Goal: Obtain resource: Download file/media

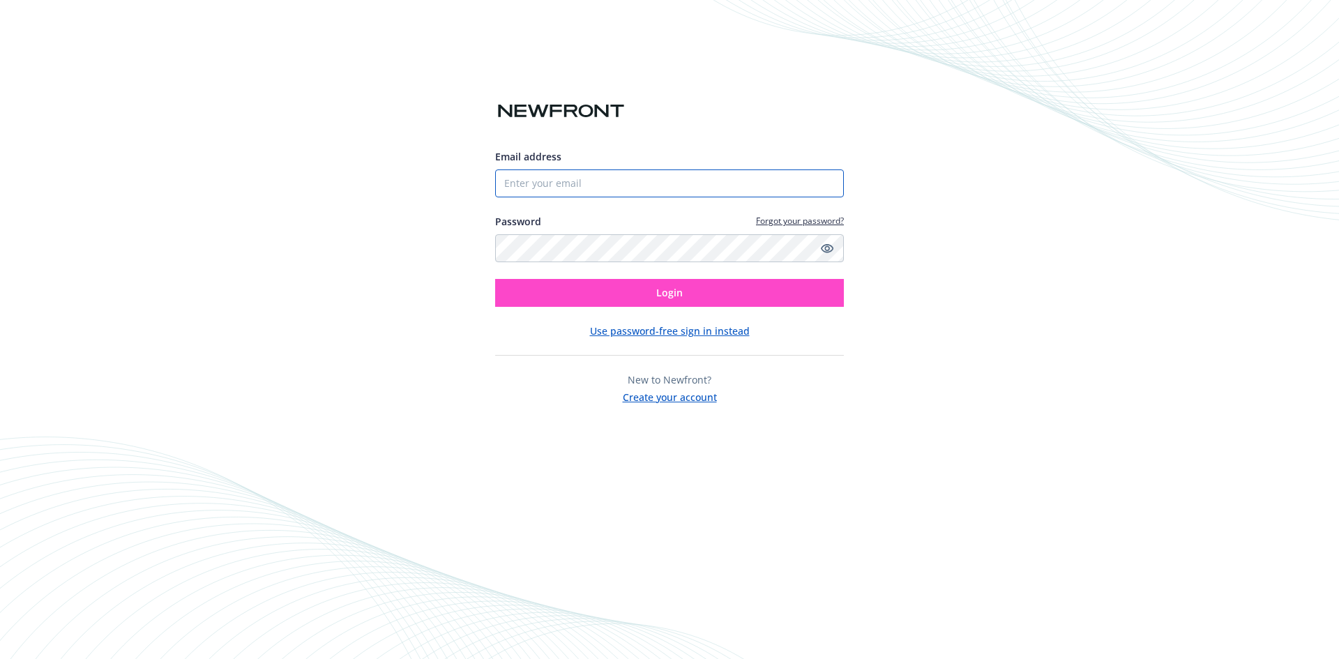
type input "Newfront"
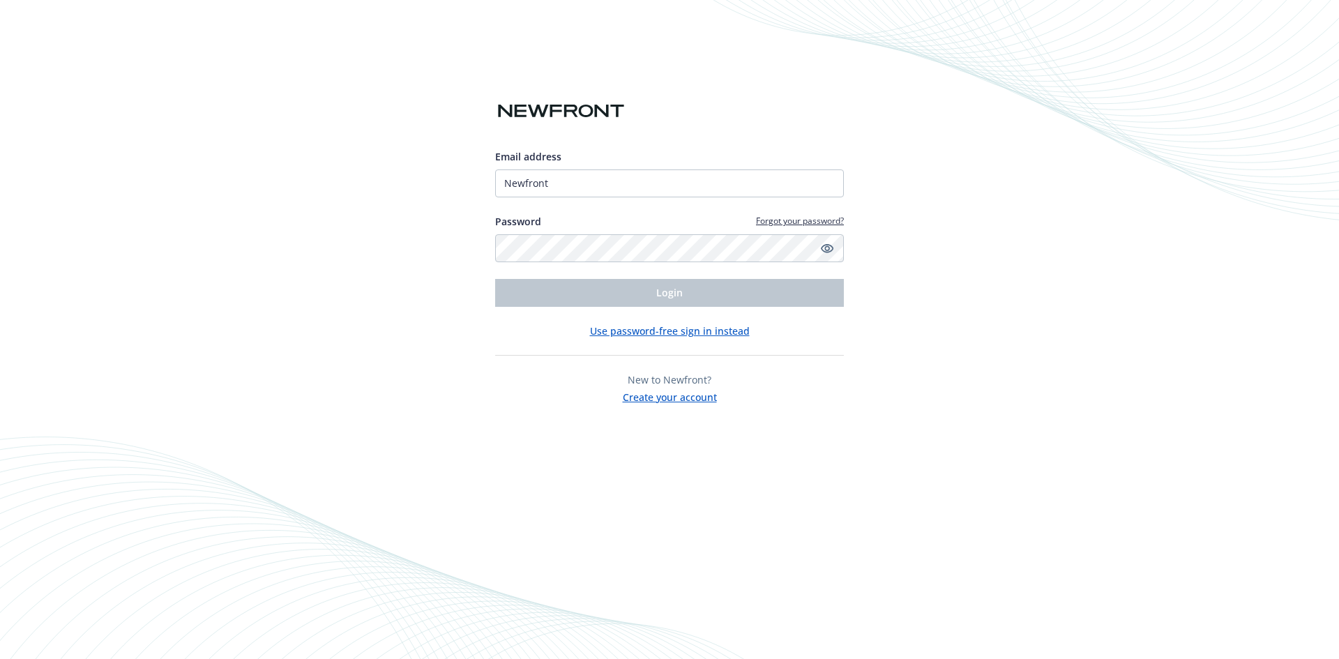
click at [843, 116] on div "Email address Newfront Password Forgot your password? Login Use password-free s…" at bounding box center [669, 229] width 349 height 350
click at [825, 248] on icon "Show password" at bounding box center [827, 248] width 13 height 9
click at [825, 248] on icon "Hide password" at bounding box center [827, 248] width 13 height 9
click at [428, 237] on div "Email address Newfront Password Forgot your password? Login Use password-free s…" at bounding box center [669, 329] width 1339 height 659
click at [419, 250] on div "Email address Newfront Password Forgot your password? Login Use password-free s…" at bounding box center [669, 329] width 1339 height 659
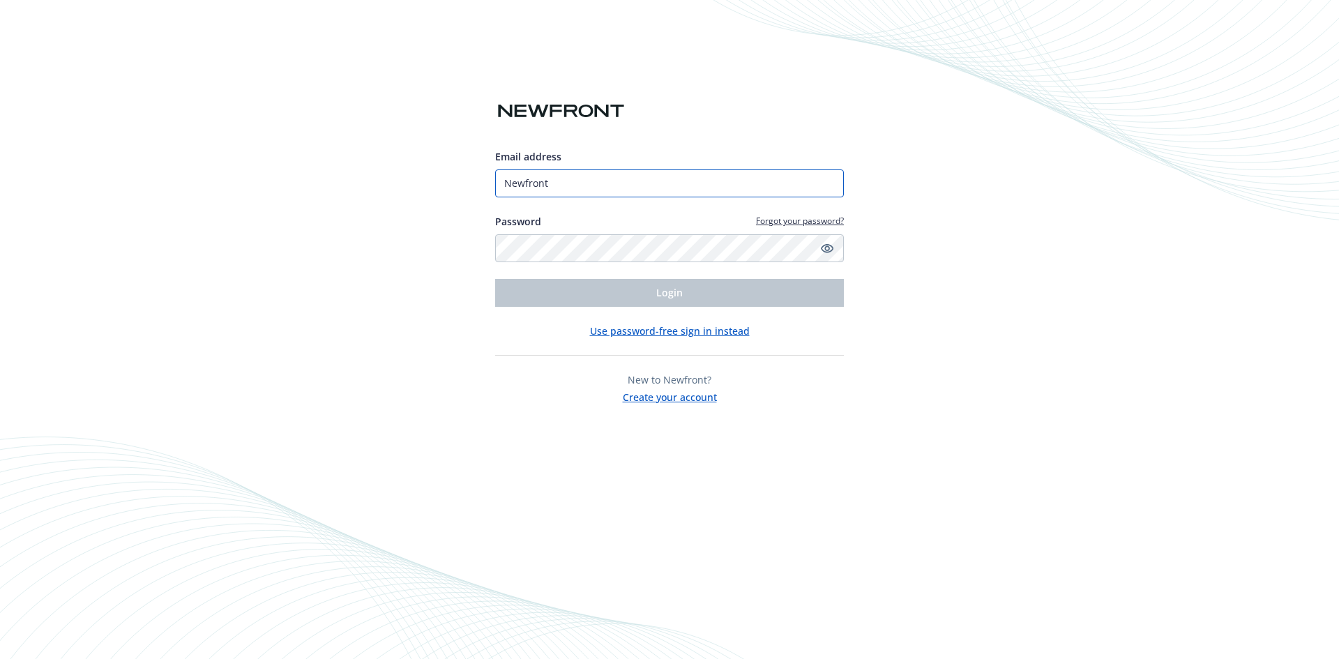
click at [574, 181] on input "Newfront" at bounding box center [669, 183] width 349 height 28
drag, startPoint x: 564, startPoint y: 181, endPoint x: 458, endPoint y: 167, distance: 106.3
click at [458, 167] on div "Email address Newfront Password Forgot your password? Login Use password-free s…" at bounding box center [669, 329] width 1339 height 659
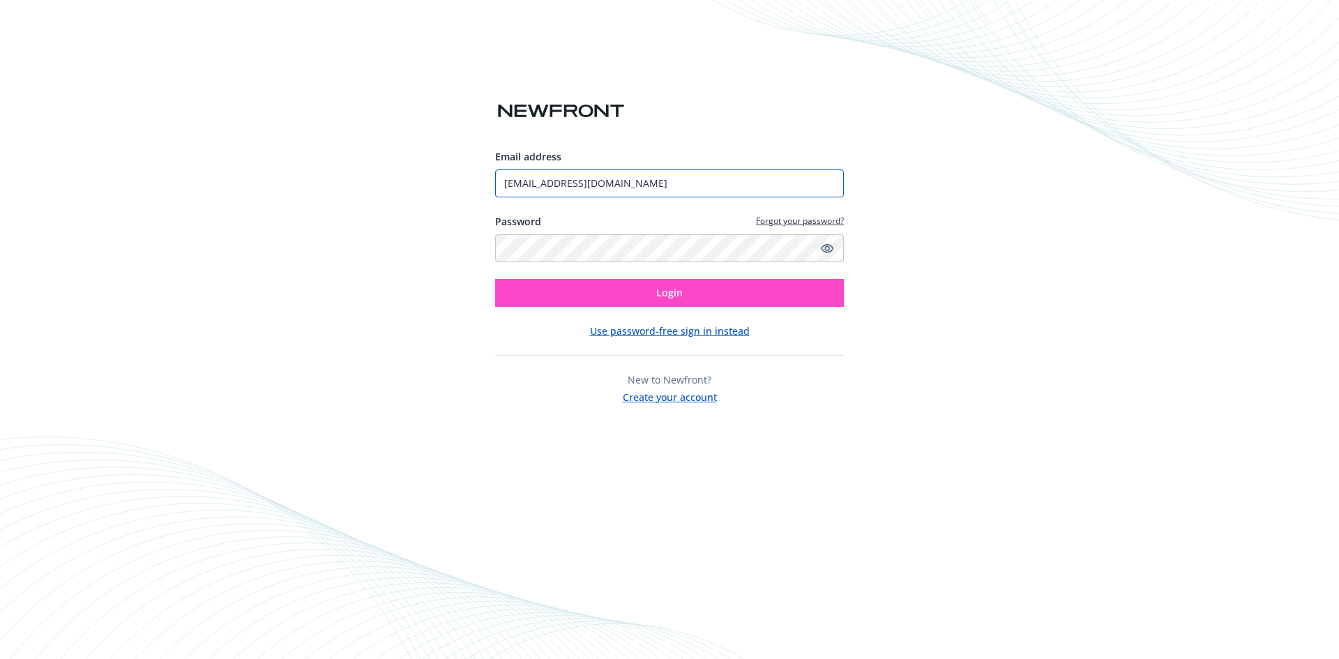
type input "[EMAIL_ADDRESS][DOMAIN_NAME]"
click at [617, 289] on button "Login" at bounding box center [669, 293] width 349 height 28
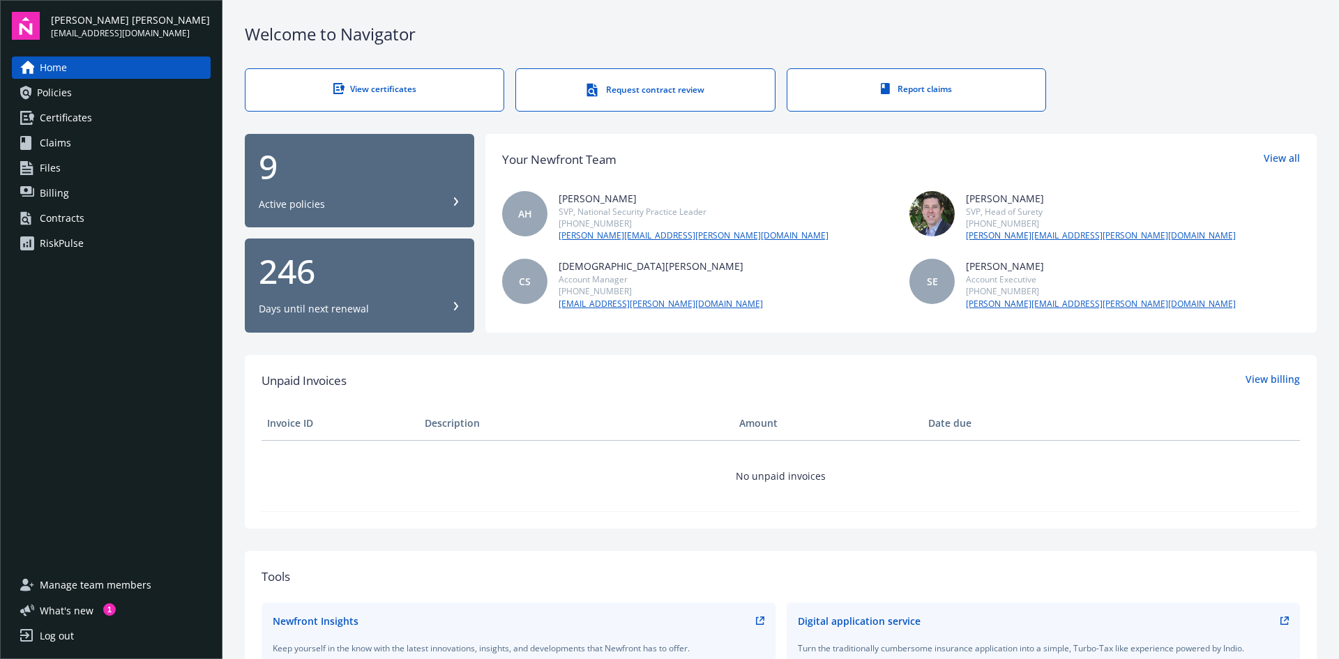
click at [88, 125] on span "Certificates" at bounding box center [66, 118] width 52 height 22
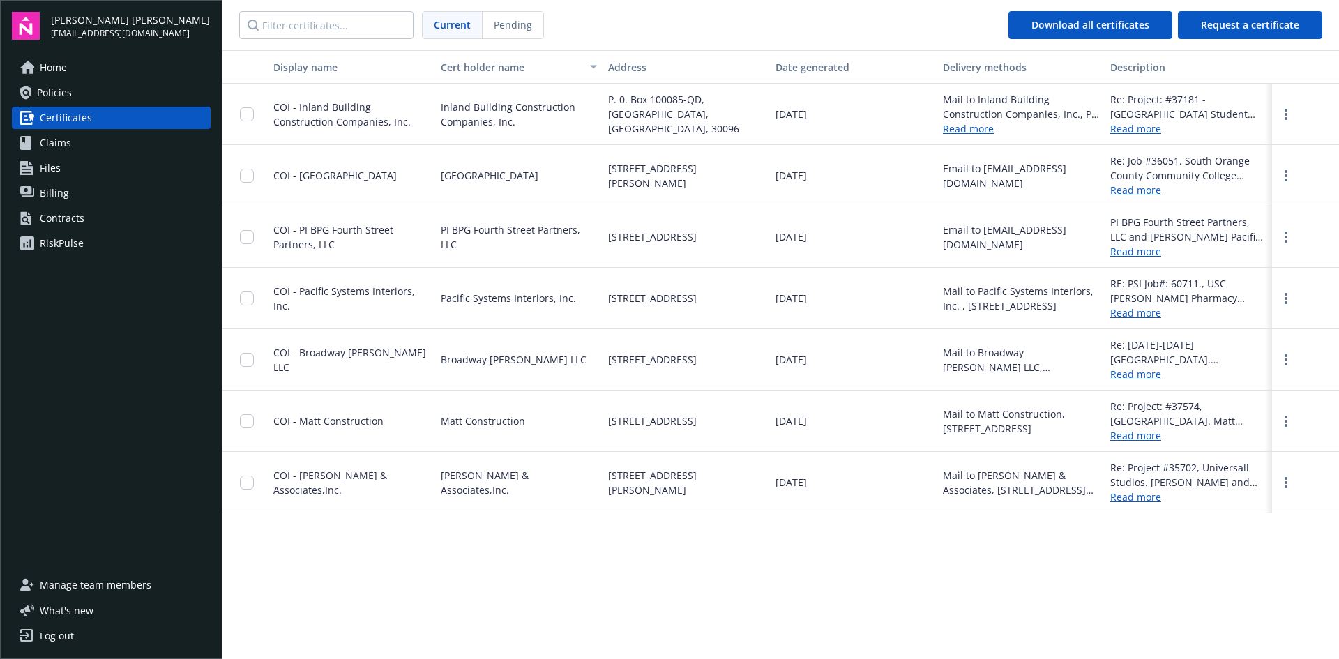
click at [1204, 360] on div "Re: [DATE]-[DATE] [GEOGRAPHIC_DATA]. [GEOGRAPHIC_DATA] [GEOGRAPHIC_DATA]. Broad…" at bounding box center [1188, 352] width 156 height 29
click at [1131, 376] on link "Read more" at bounding box center [1188, 374] width 156 height 15
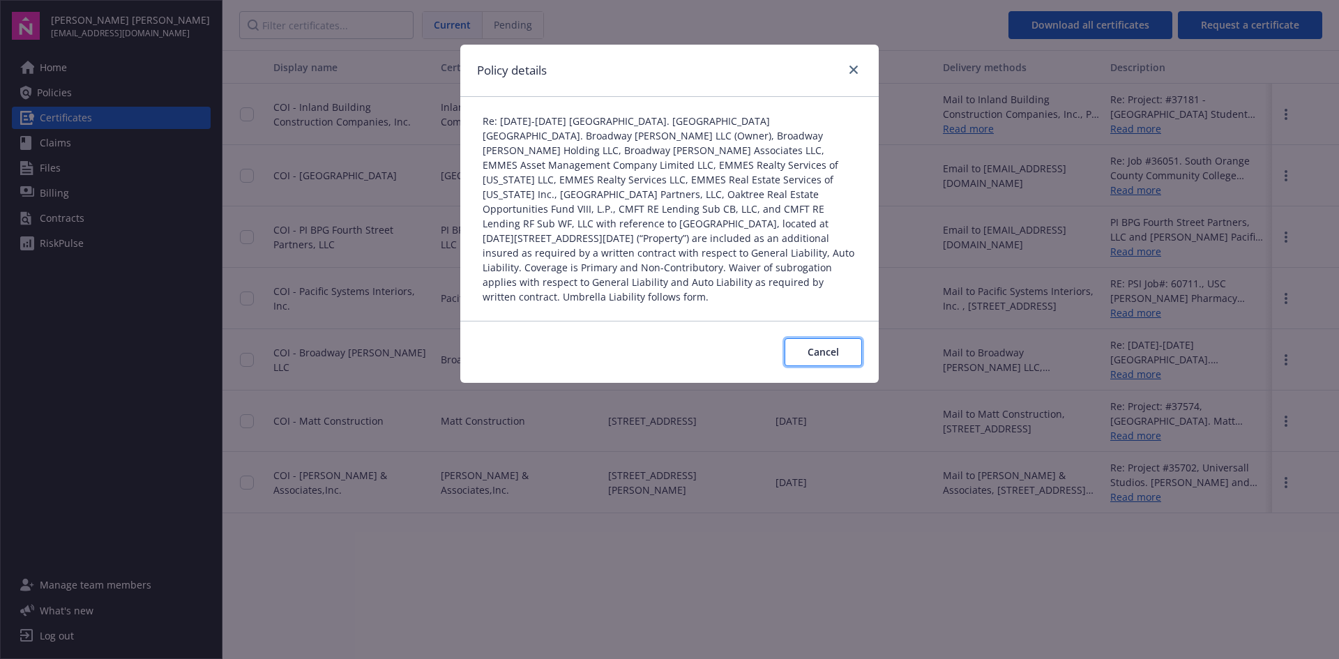
click at [836, 345] on span "Cancel" at bounding box center [823, 351] width 31 height 13
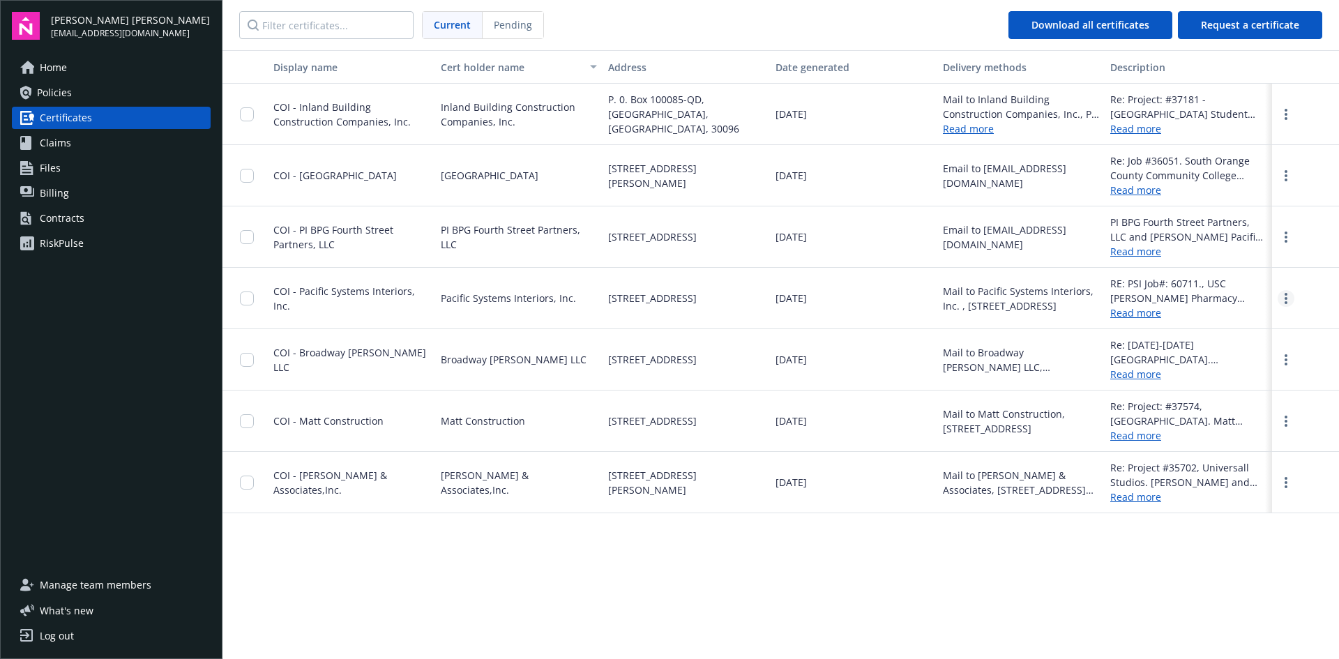
click at [1290, 300] on link "more" at bounding box center [1286, 298] width 17 height 17
click at [247, 297] on input "checkbox" at bounding box center [247, 299] width 14 height 14
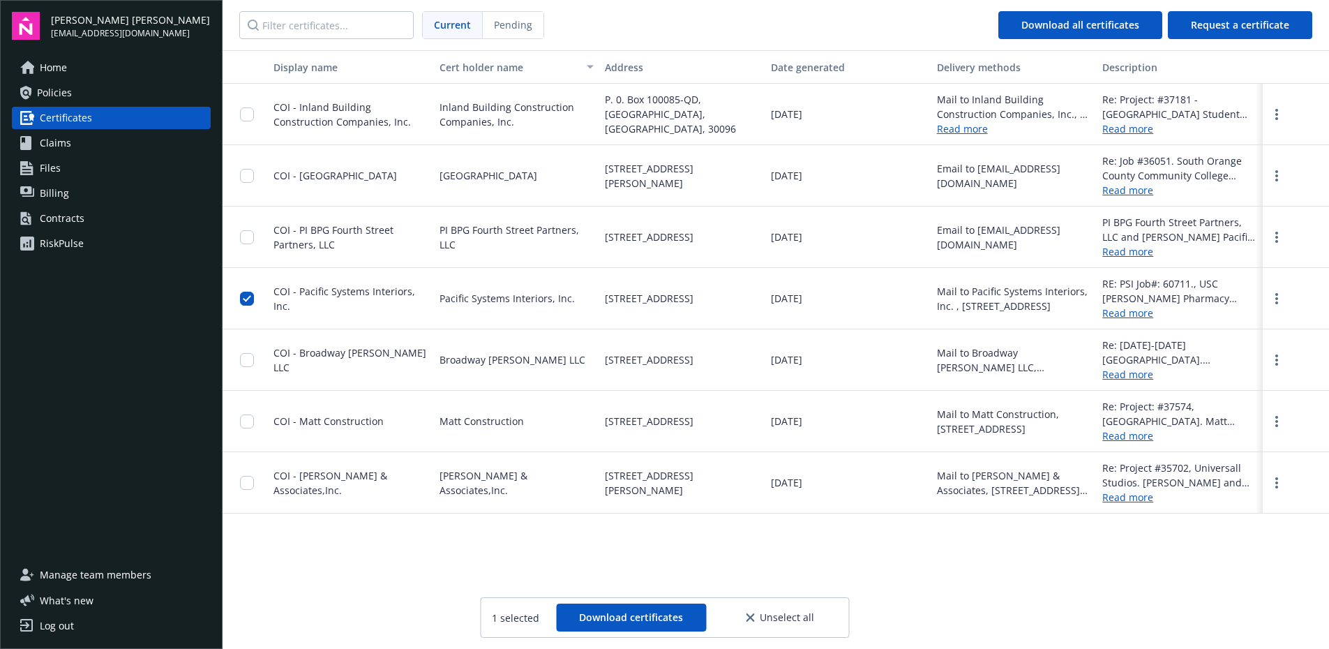
click at [1139, 309] on link "Read more" at bounding box center [1179, 312] width 155 height 15
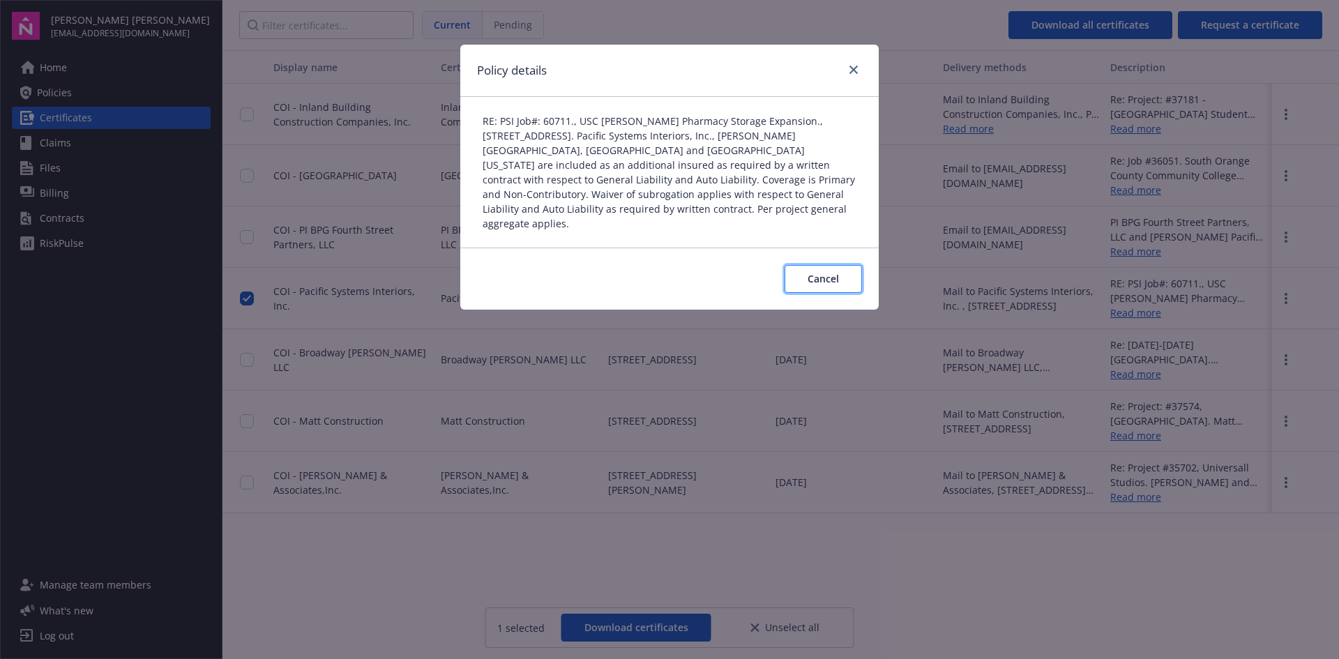
click at [848, 265] on button "Cancel" at bounding box center [823, 279] width 77 height 28
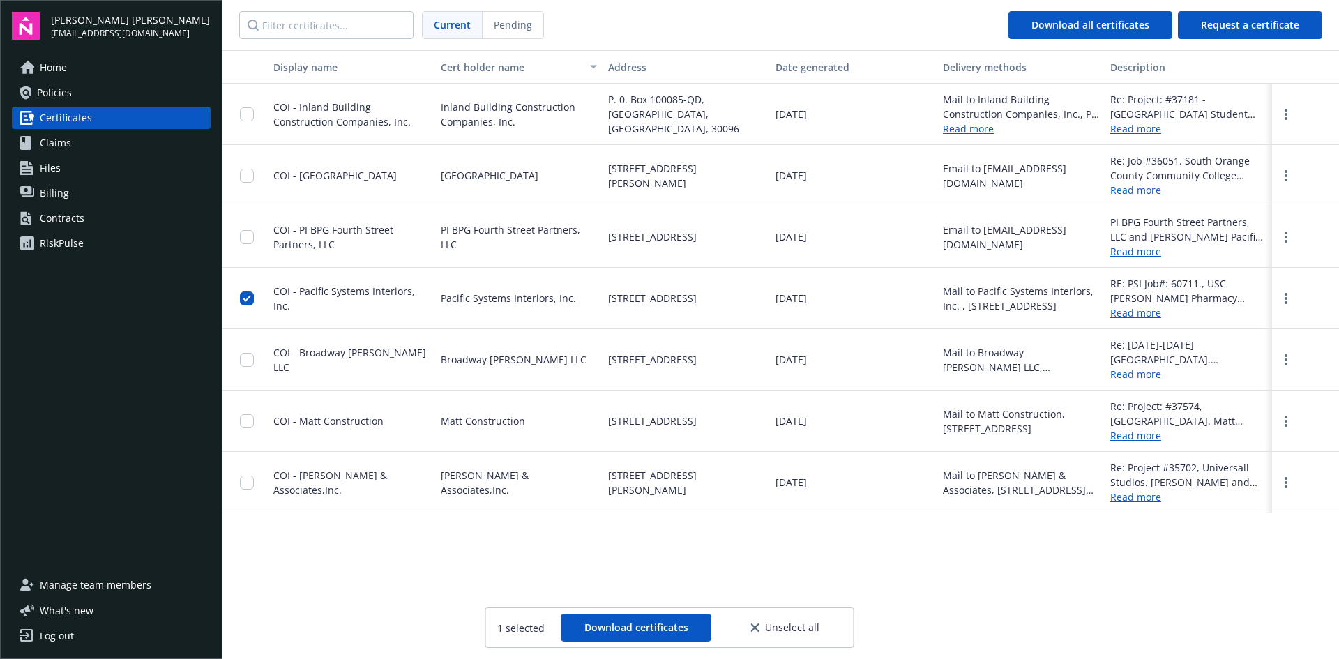
drag, startPoint x: 1278, startPoint y: 304, endPoint x: 1304, endPoint y: 298, distance: 26.4
click at [1278, 304] on div at bounding box center [1305, 298] width 67 height 61
click at [1288, 297] on link "more" at bounding box center [1286, 298] width 17 height 17
click at [1249, 326] on link "Download" at bounding box center [1247, 327] width 91 height 28
click at [54, 174] on span "Files" at bounding box center [50, 168] width 21 height 22
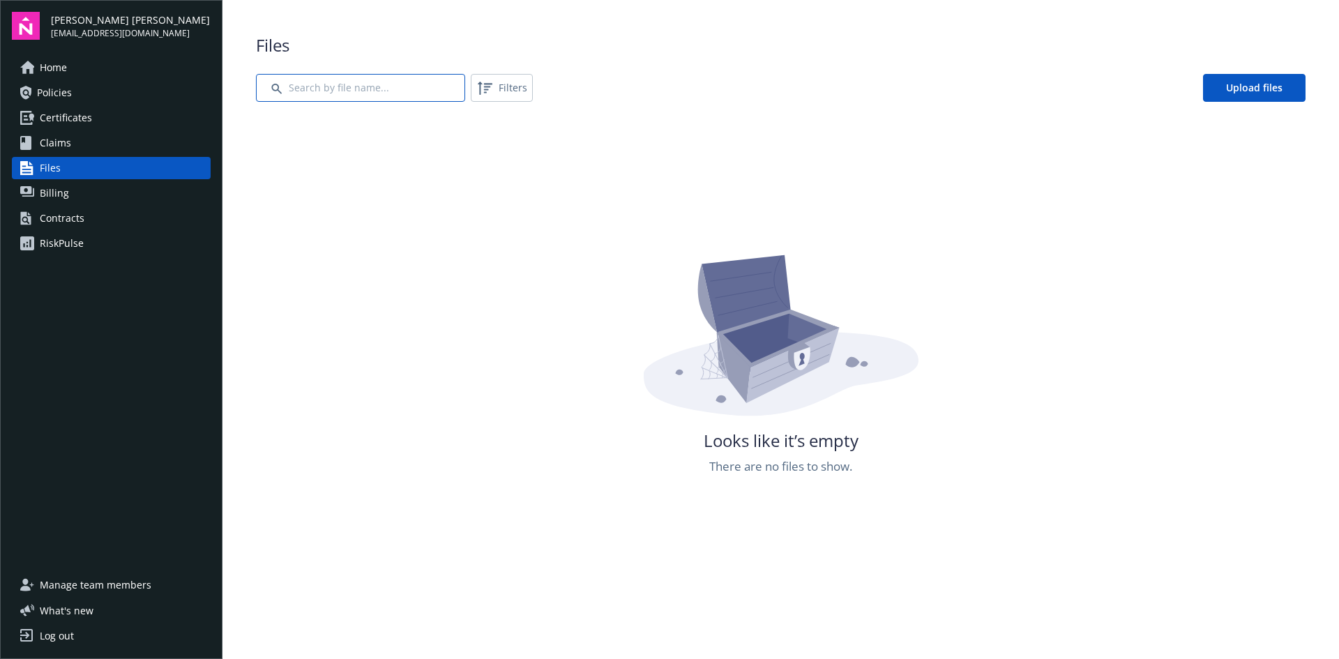
click at [410, 93] on input "Search by file name..." at bounding box center [360, 88] width 209 height 28
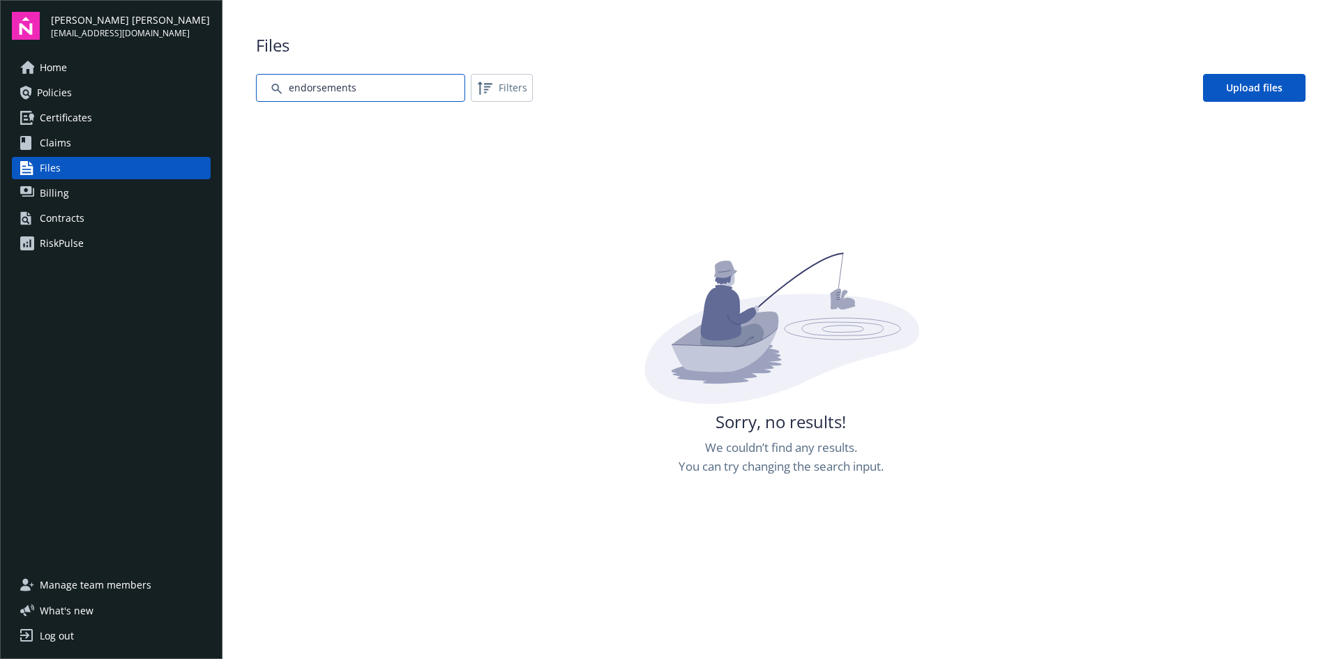
type input "endorsements"
click at [83, 111] on span "Certificates" at bounding box center [66, 118] width 52 height 22
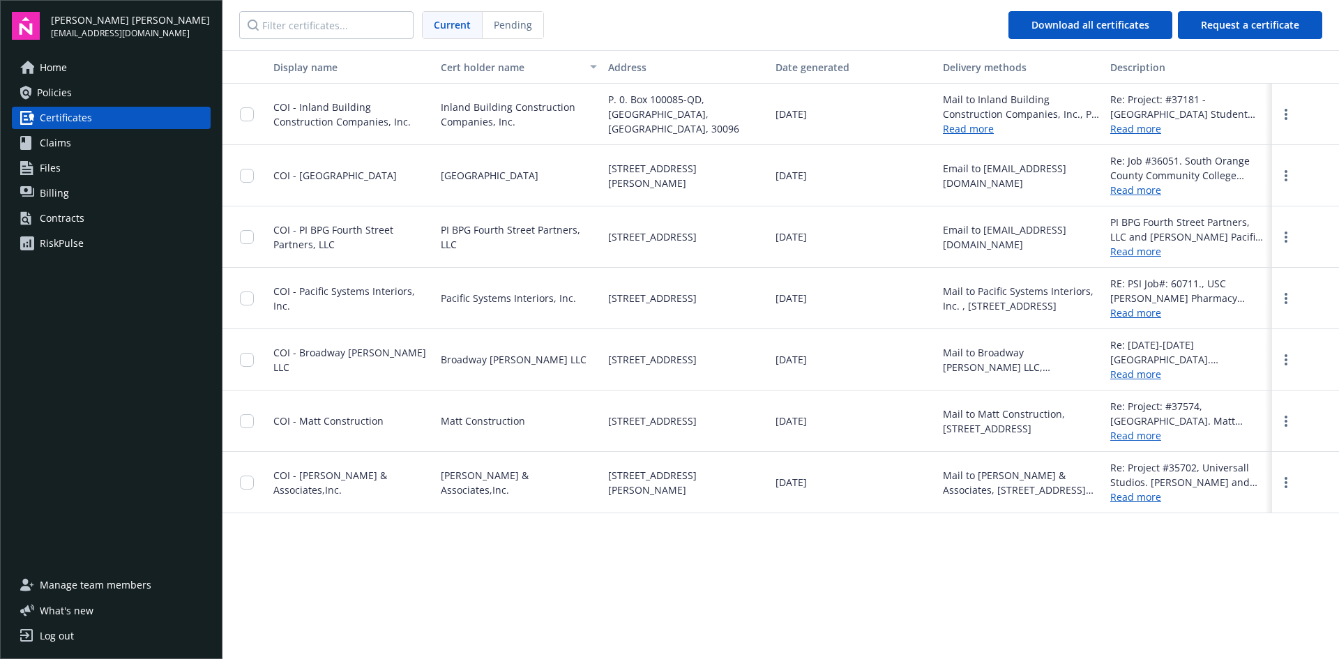
click at [66, 91] on span "Policies" at bounding box center [54, 93] width 35 height 22
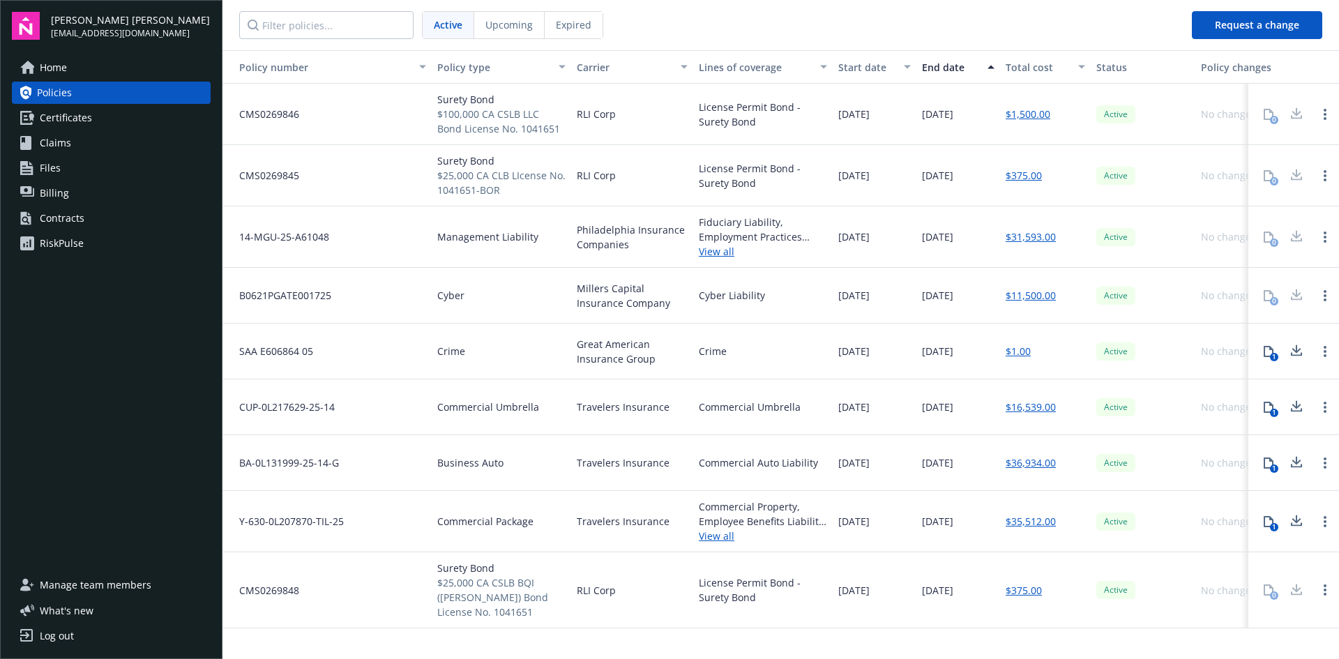
click at [69, 113] on span "Certificates" at bounding box center [66, 118] width 52 height 22
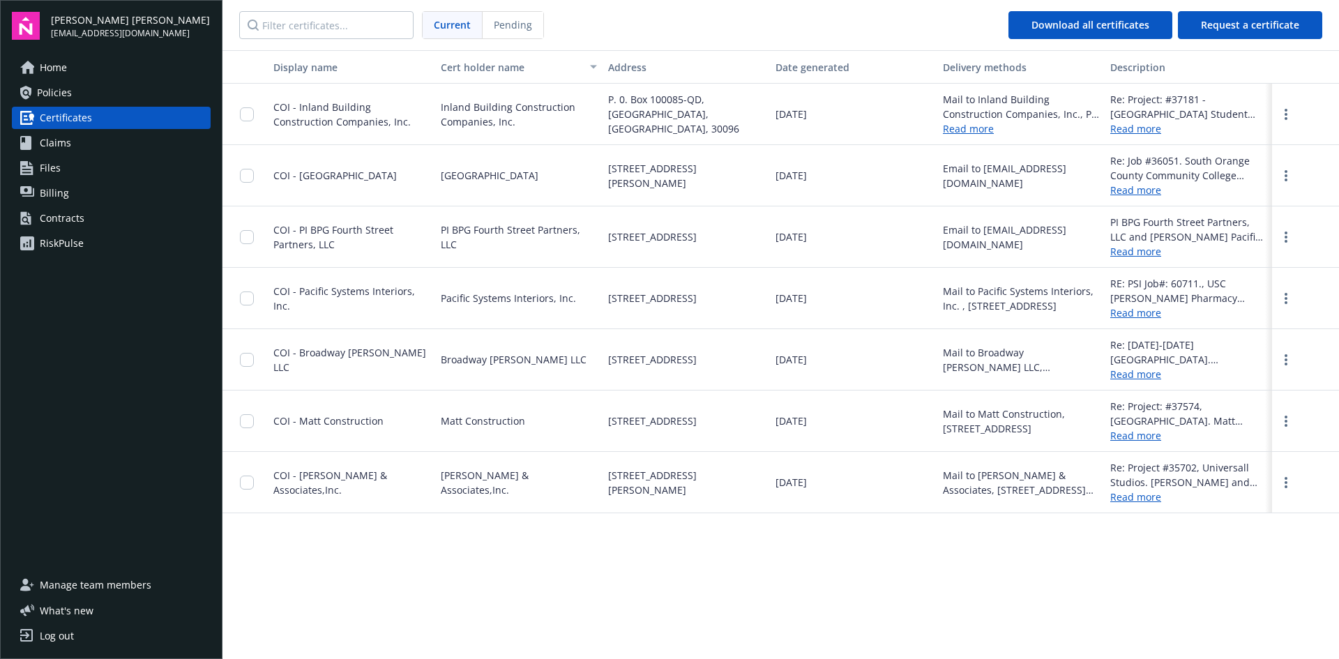
click at [56, 68] on span "Home" at bounding box center [53, 67] width 27 height 22
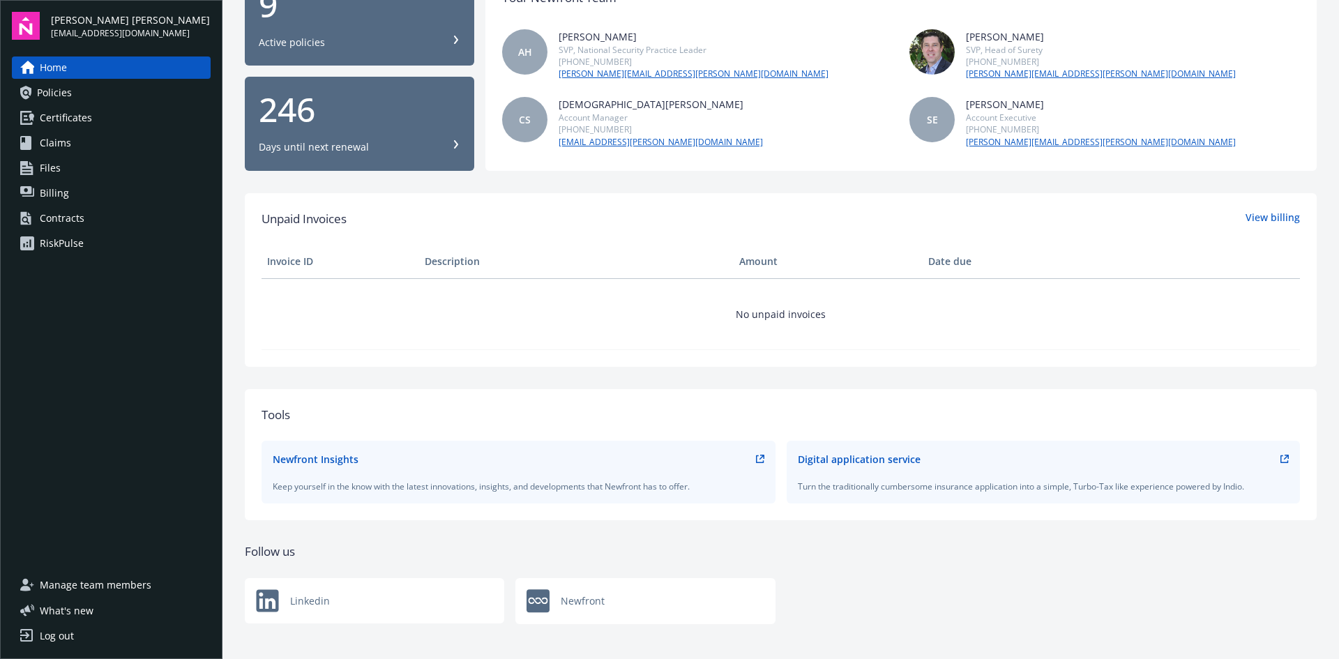
scroll to position [172, 0]
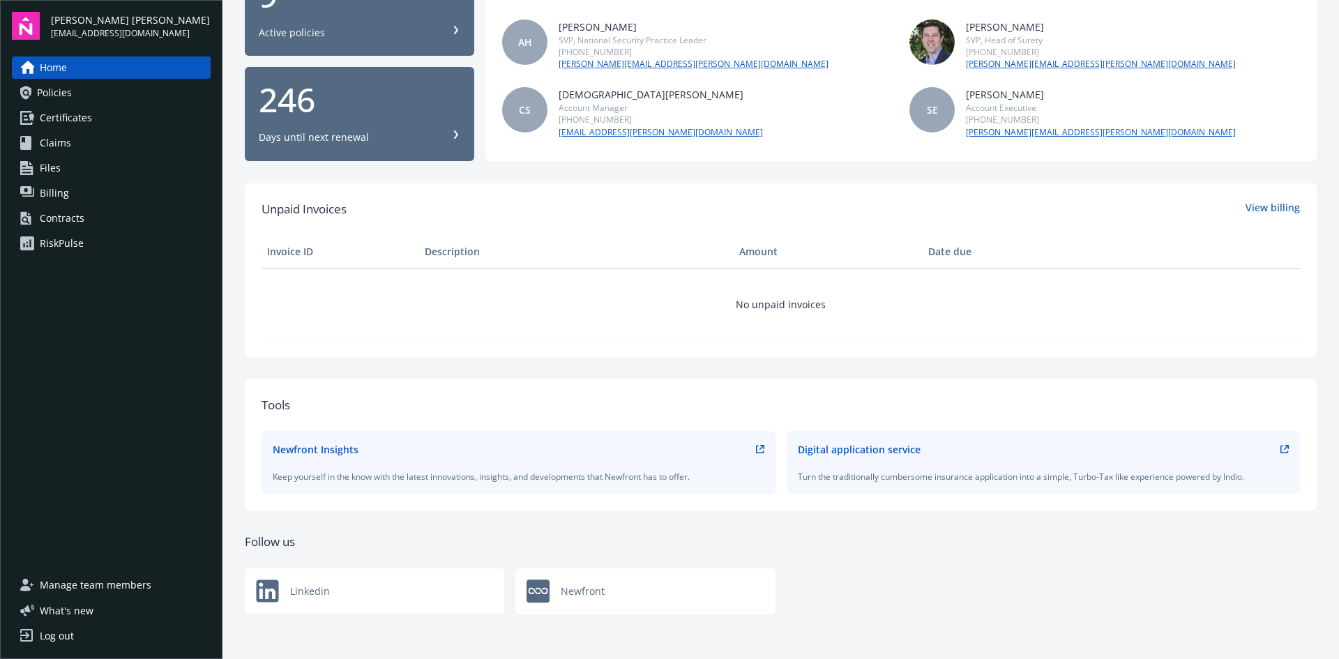
click at [88, 586] on span "Manage team members" at bounding box center [96, 585] width 112 height 22
